Goal: Transaction & Acquisition: Obtain resource

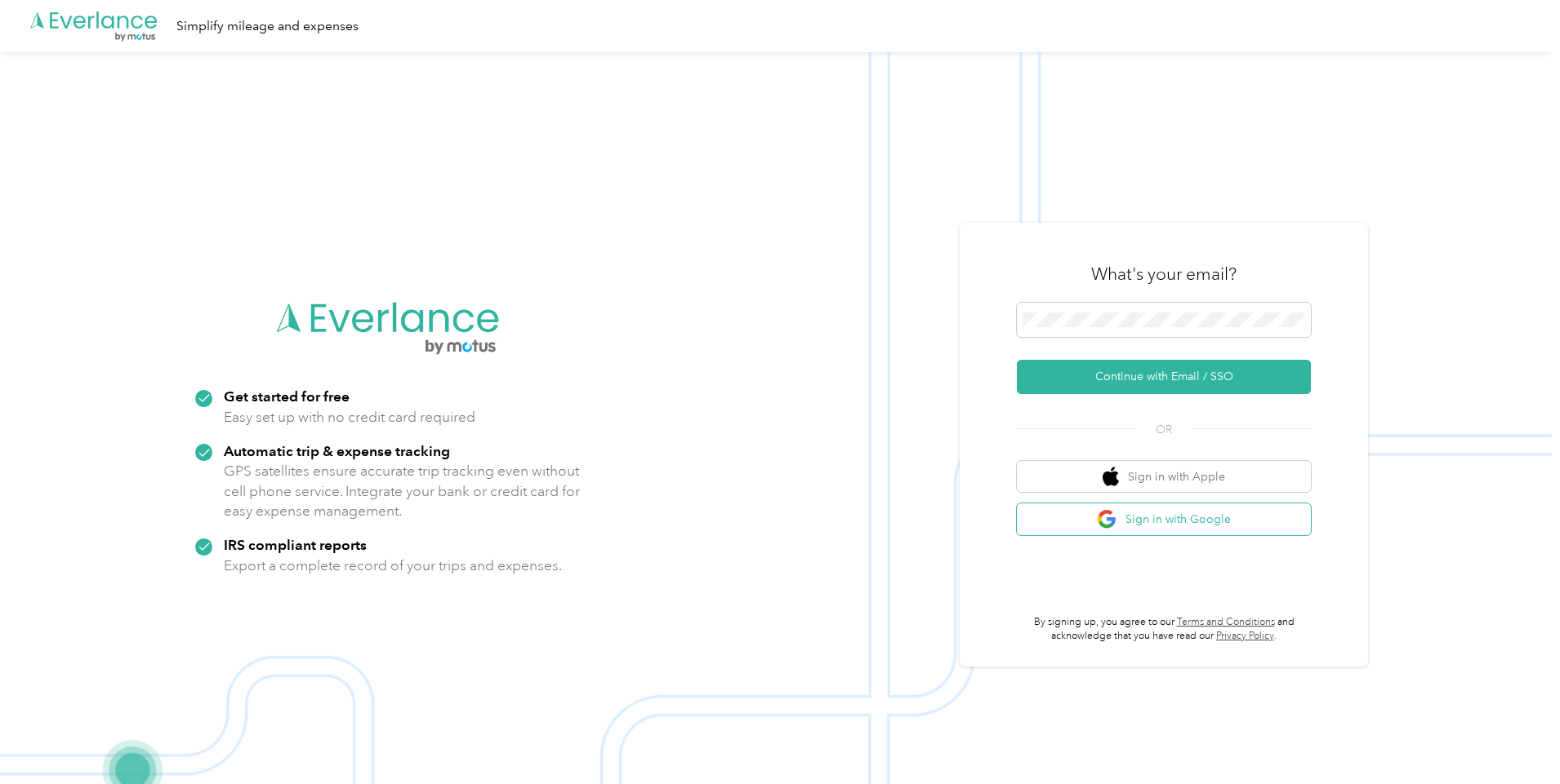
drag, startPoint x: 0, startPoint y: 0, endPoint x: 1173, endPoint y: 523, distance: 1284.3
click at [1173, 523] on button "Sign in with Google" at bounding box center [1163, 520] width 294 height 31
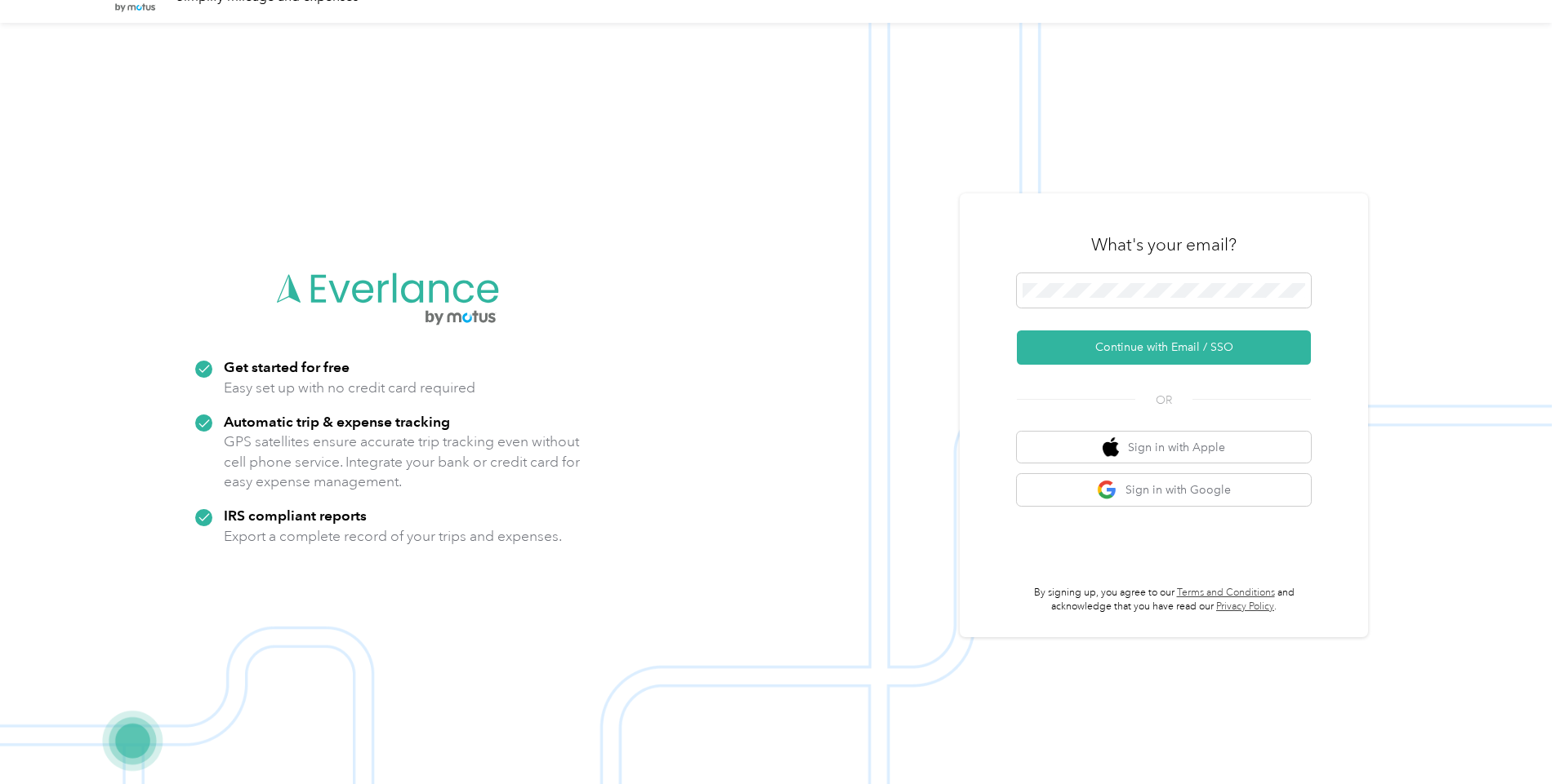
scroll to position [52, 0]
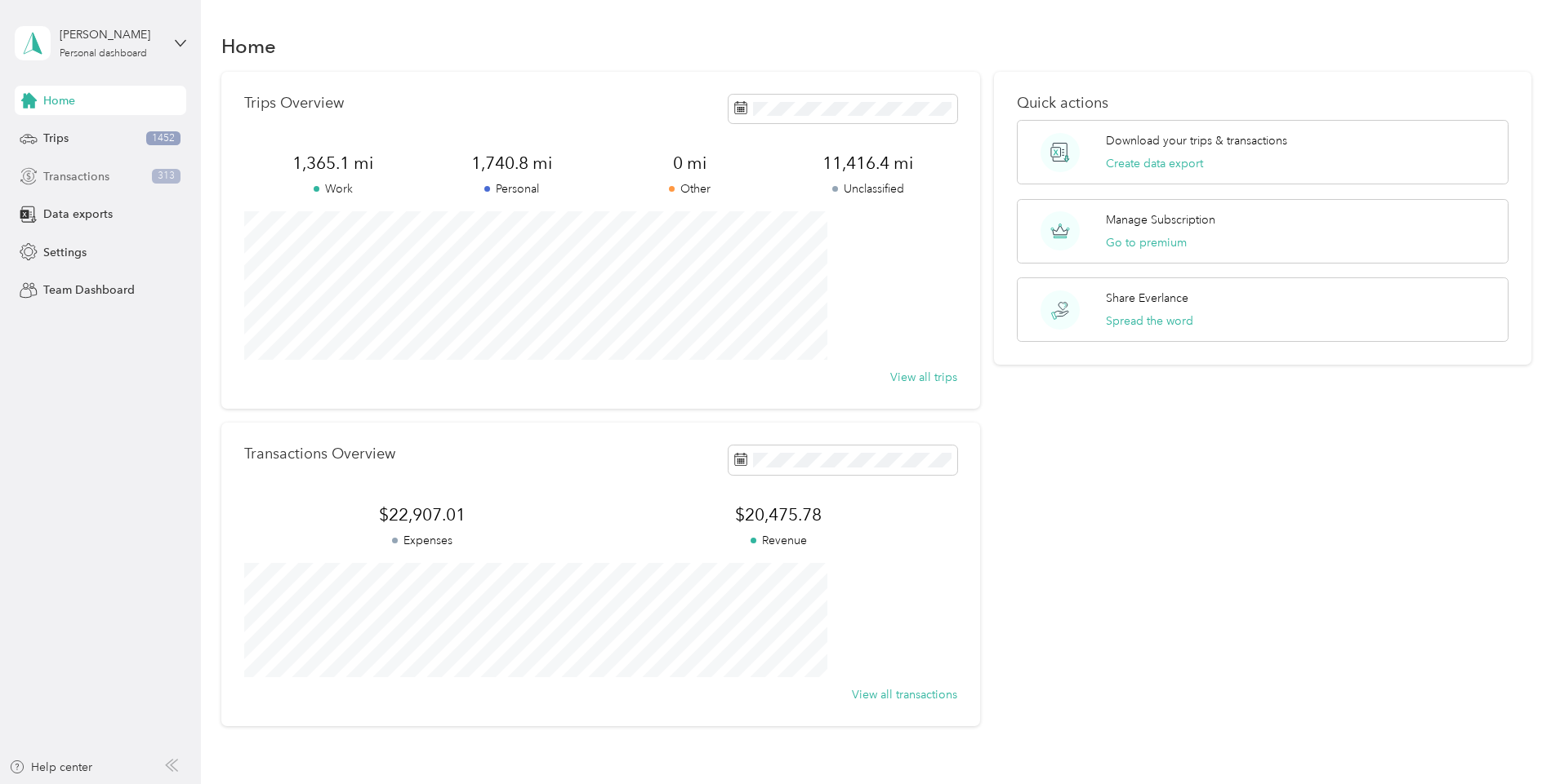
click at [57, 176] on span "Transactions" at bounding box center [76, 176] width 66 height 17
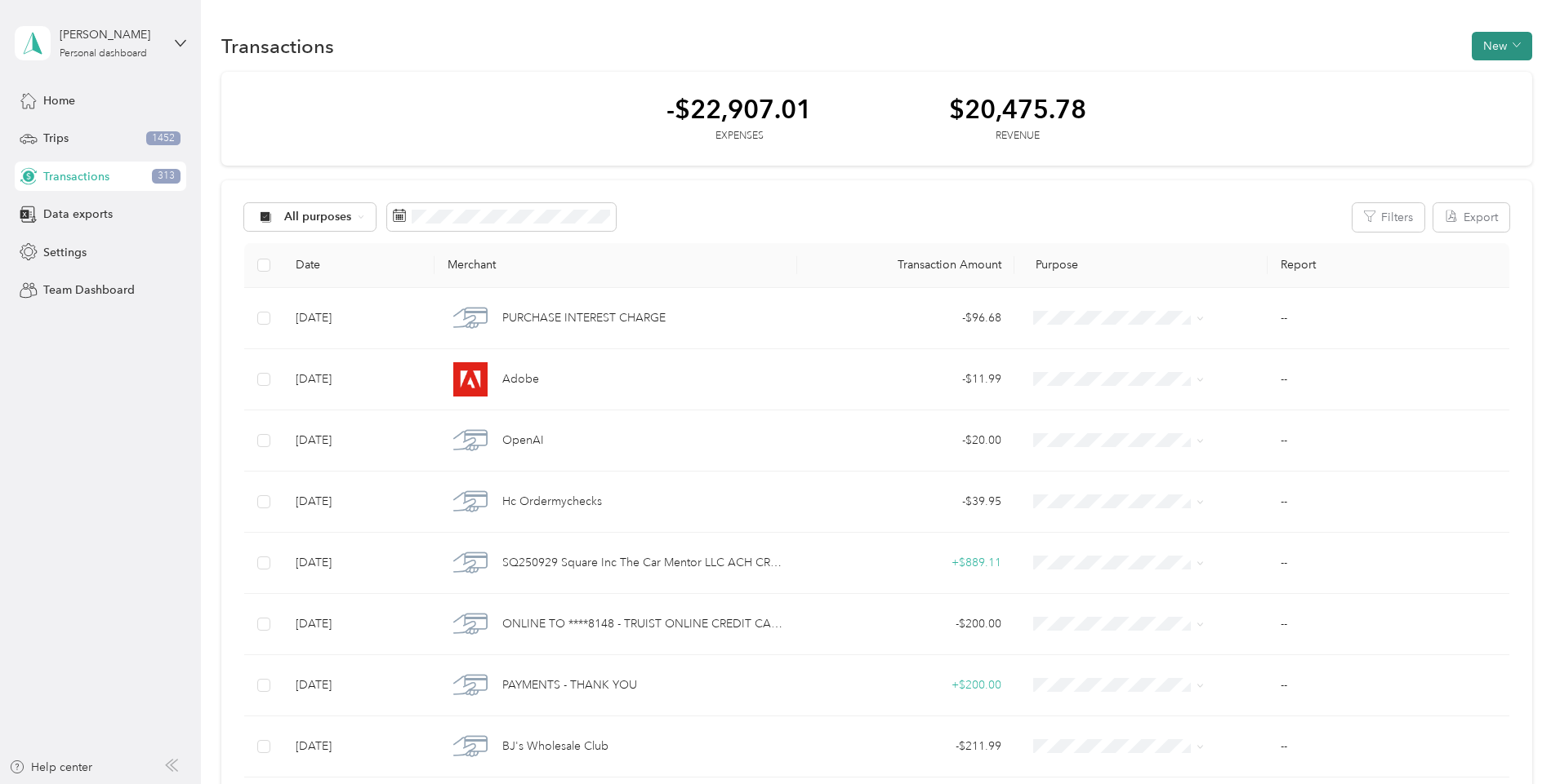
click at [1513, 49] on icon "button" at bounding box center [1517, 45] width 8 height 8
click at [1472, 43] on button "New" at bounding box center [1501, 45] width 60 height 28
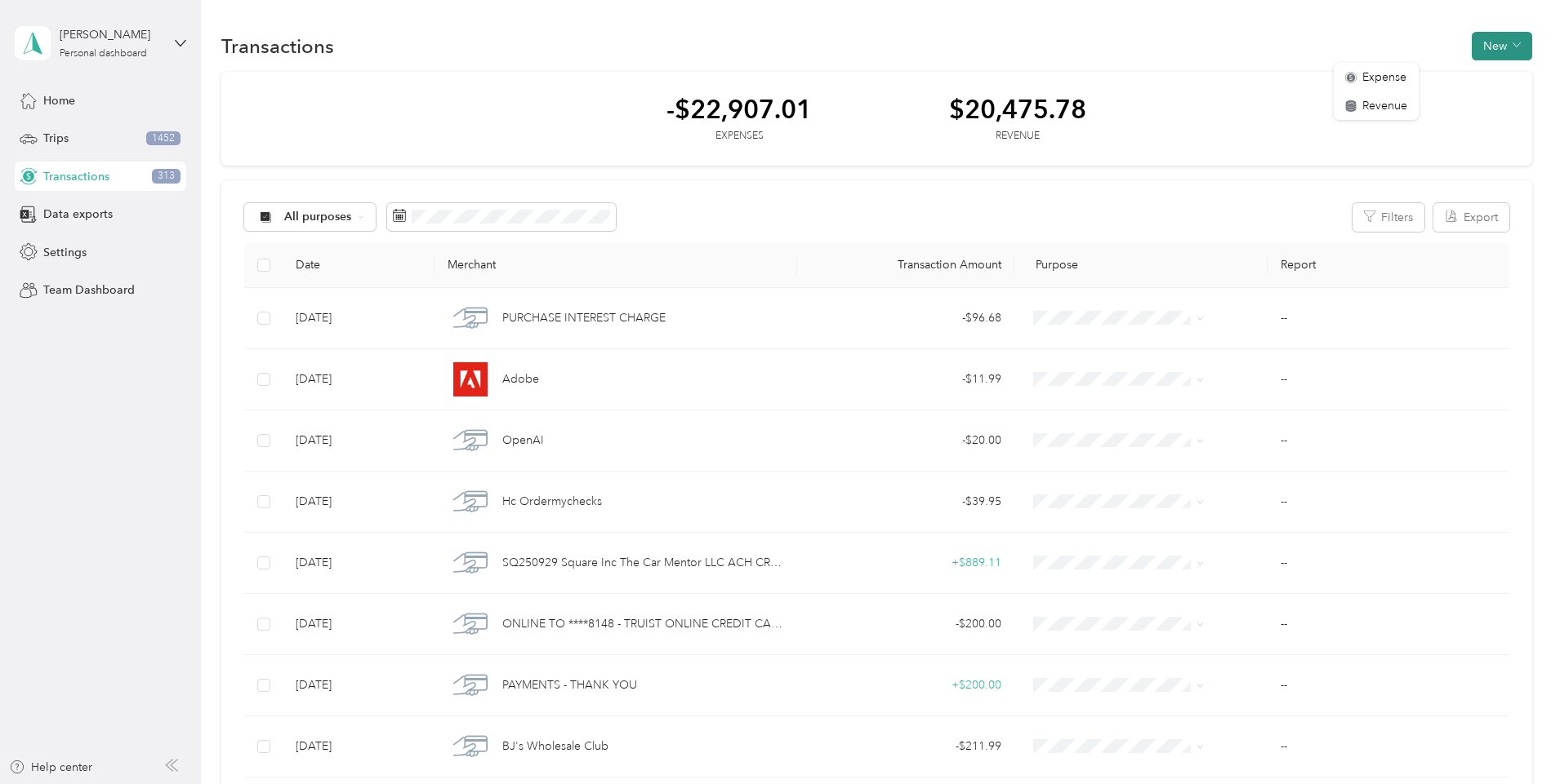
click at [1472, 43] on button "New" at bounding box center [1501, 45] width 60 height 28
click at [1433, 214] on button "Export" at bounding box center [1471, 217] width 76 height 28
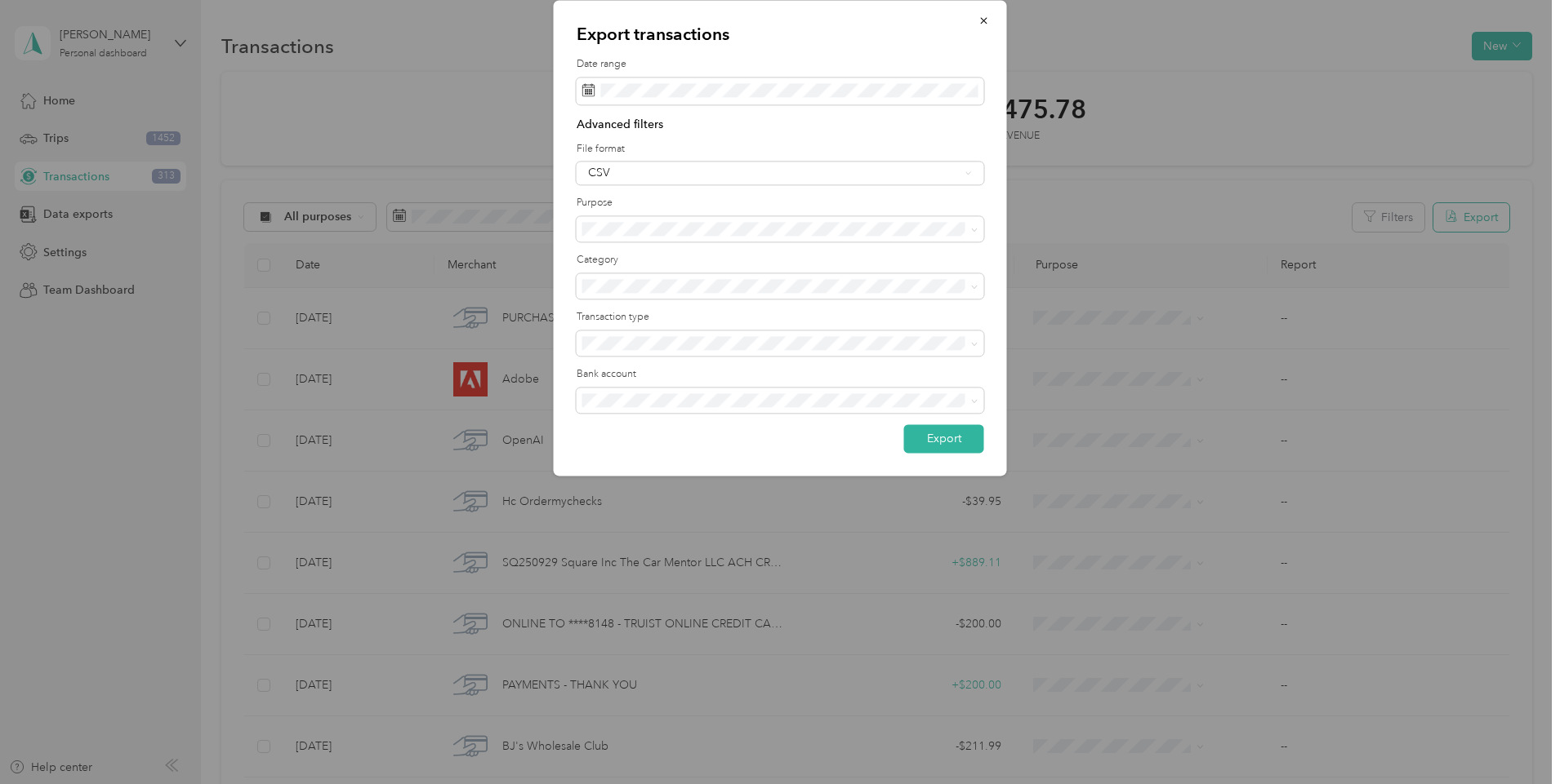
click at [1362, 214] on div at bounding box center [780, 392] width 1560 height 784
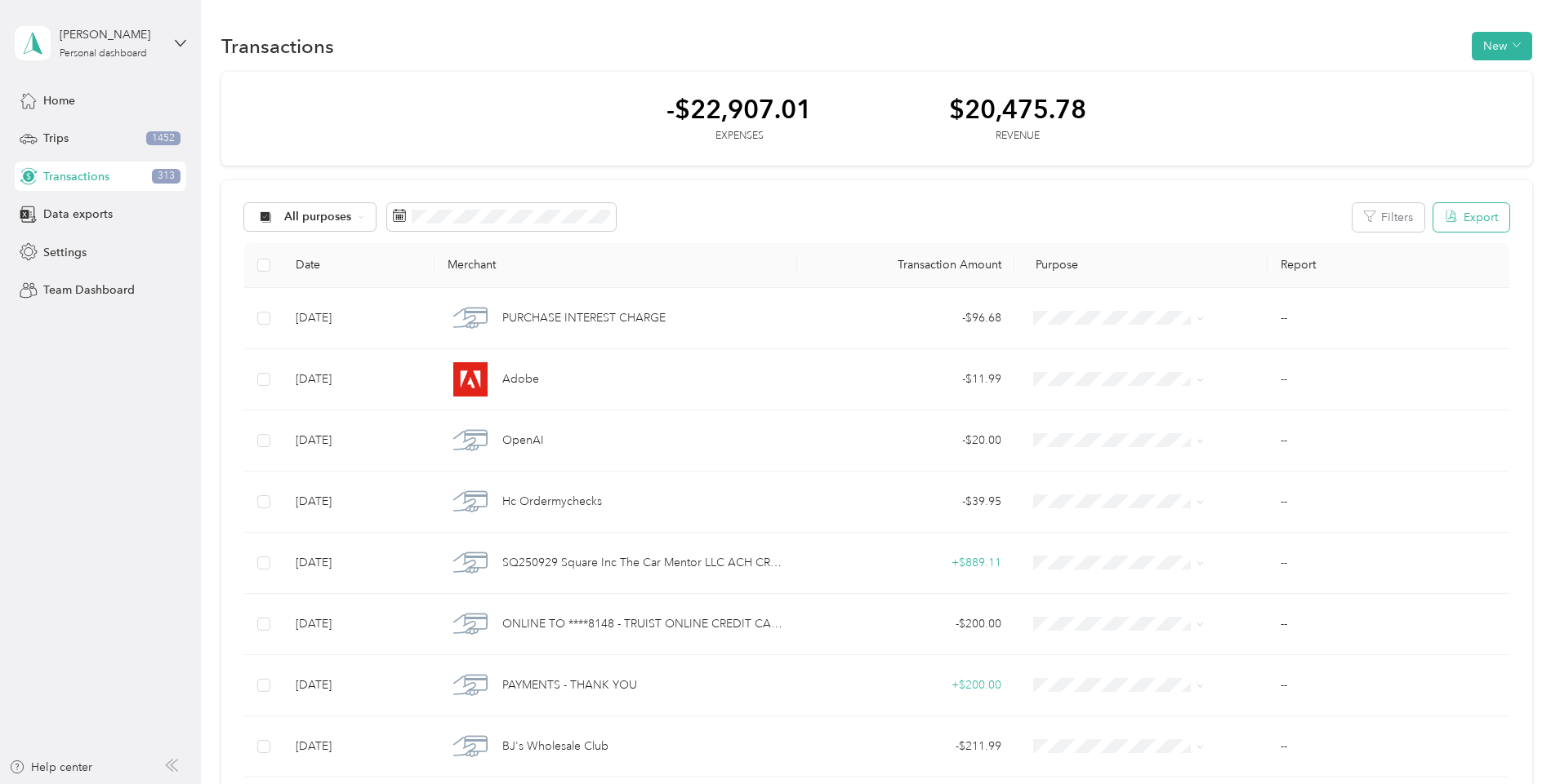
click at [1445, 219] on icon "button" at bounding box center [1451, 216] width 13 height 13
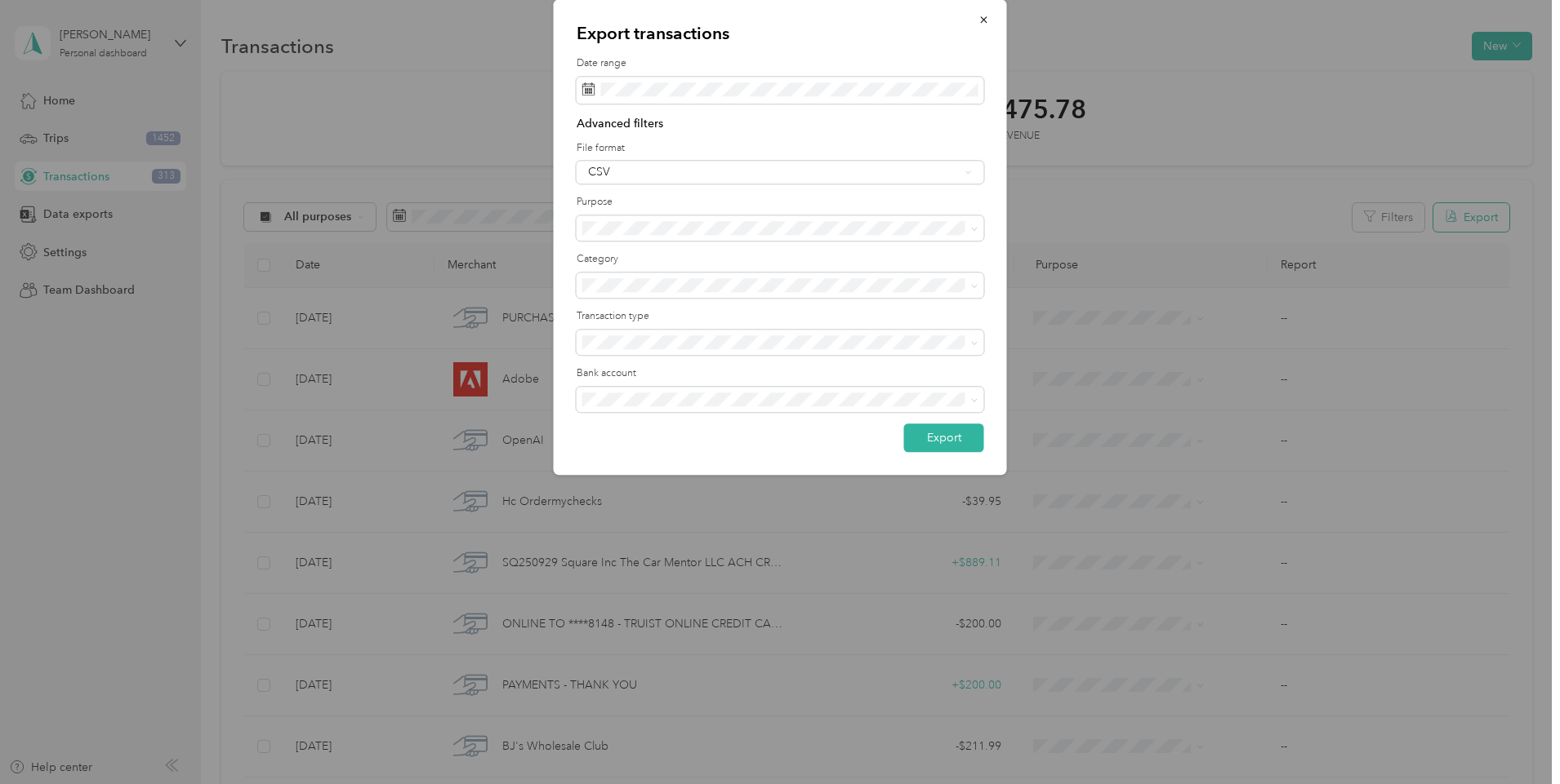
click at [1340, 219] on div at bounding box center [780, 392] width 1560 height 784
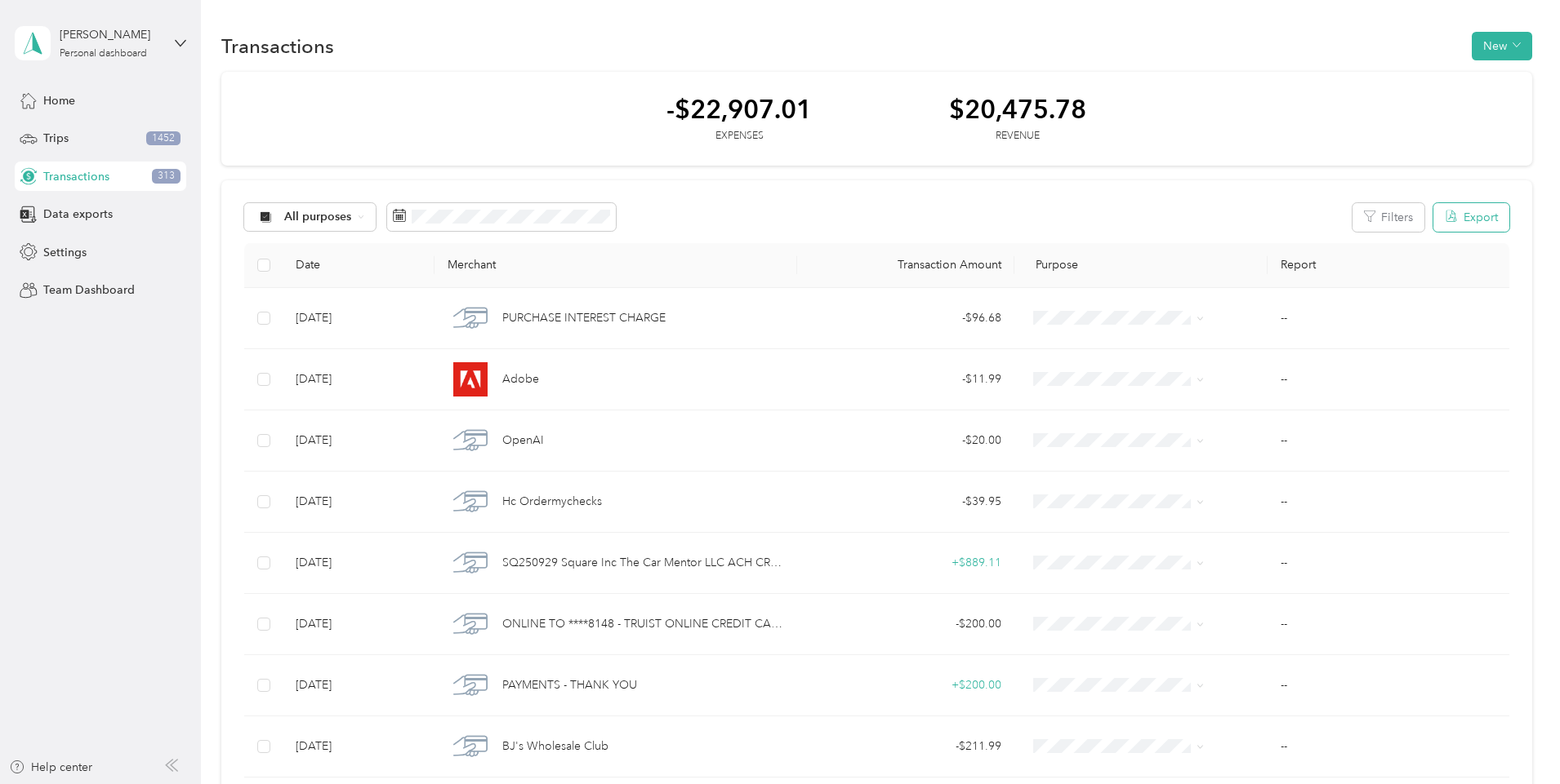
click at [1433, 220] on button "Export" at bounding box center [1471, 217] width 76 height 28
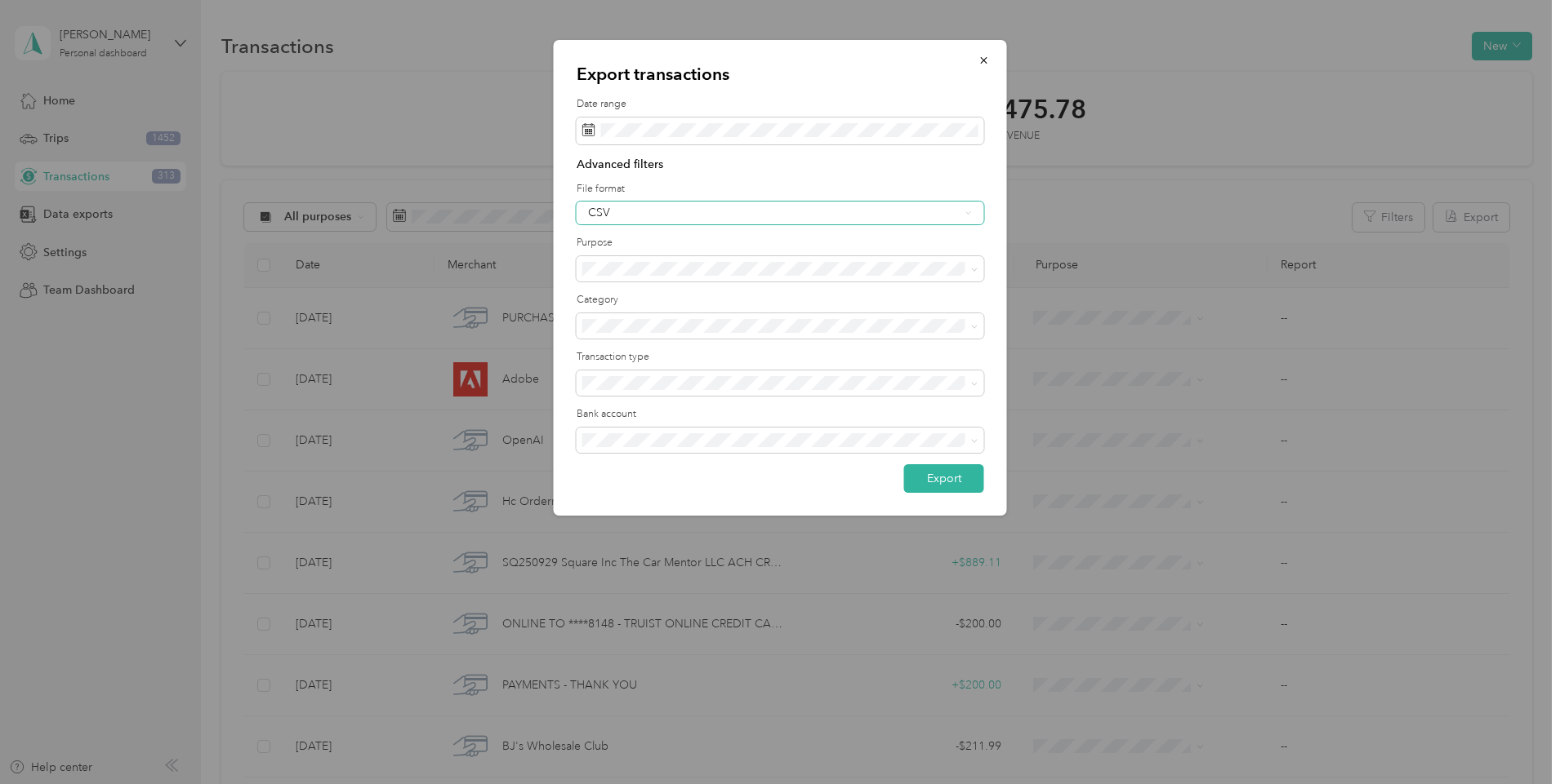
click at [700, 215] on div "CSV" at bounding box center [774, 213] width 372 height 12
click at [664, 292] on div "PDF" at bounding box center [780, 297] width 384 height 17
click at [955, 480] on button "Export" at bounding box center [944, 478] width 80 height 28
